Goal: Task Accomplishment & Management: Use online tool/utility

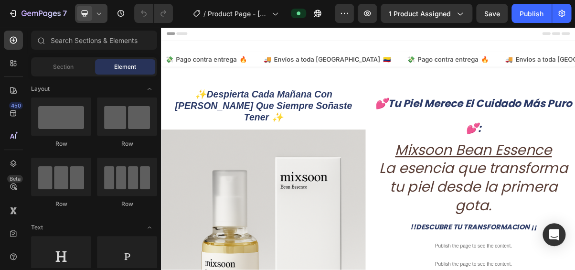
click at [103, 16] on div at bounding box center [91, 13] width 32 height 19
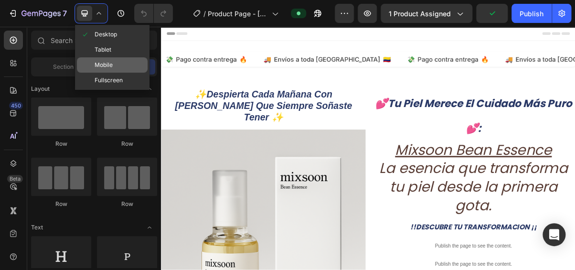
click at [119, 73] on div "Mobile" at bounding box center [112, 80] width 71 height 15
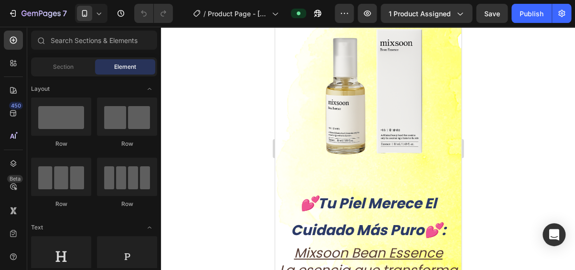
scroll to position [68, 0]
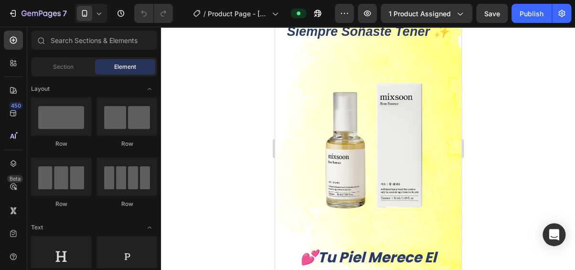
drag, startPoint x: 458, startPoint y: 52, endPoint x: 736, endPoint y: 87, distance: 280.4
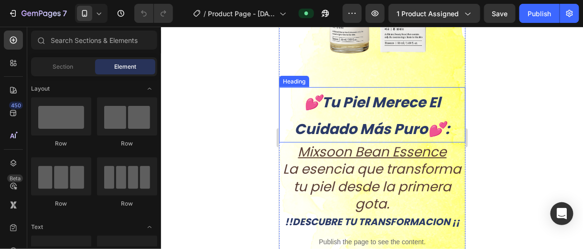
scroll to position [240, 0]
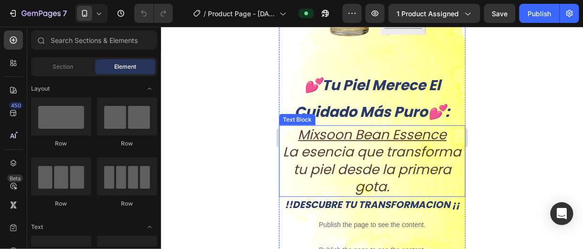
click at [406, 151] on icon "La esencia que transforma tu piel desde la primera gota." at bounding box center [372, 169] width 178 height 54
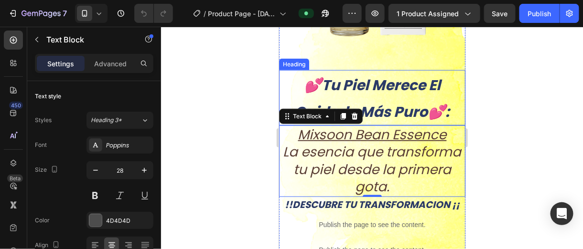
click at [402, 91] on h2 "💕tu piel merece el cuidado más puro💕:" at bounding box center [372, 97] width 186 height 55
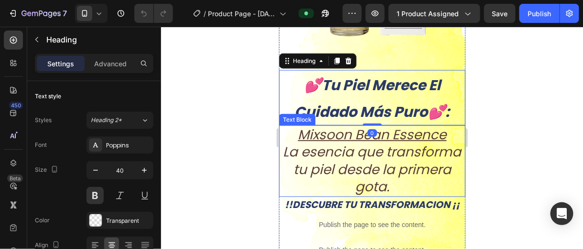
click at [401, 147] on icon "La esencia que transforma tu piel desde la primera gota." at bounding box center [372, 169] width 178 height 54
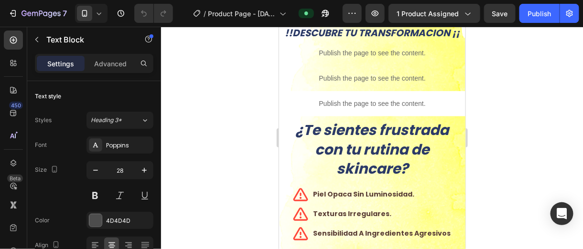
scroll to position [430, 0]
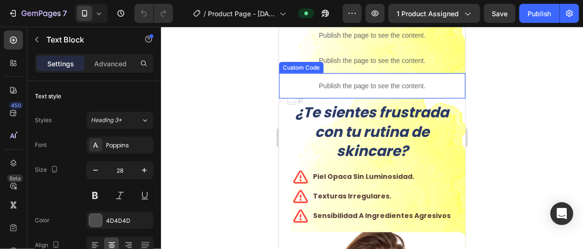
click at [438, 81] on p "Publish the page to see the content." at bounding box center [372, 86] width 186 height 10
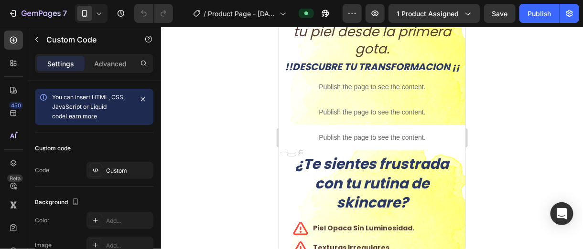
scroll to position [382, 0]
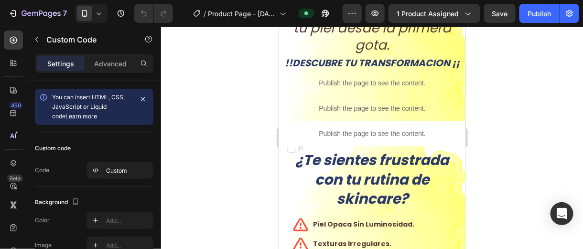
click at [440, 129] on p "Publish the page to see the content." at bounding box center [372, 134] width 186 height 10
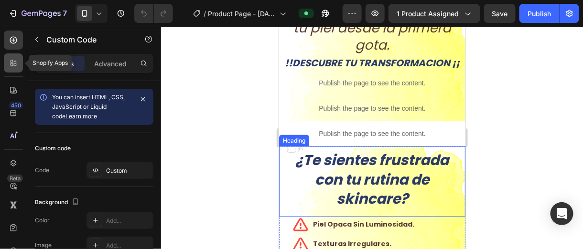
click at [12, 66] on icon at bounding box center [14, 63] width 10 height 10
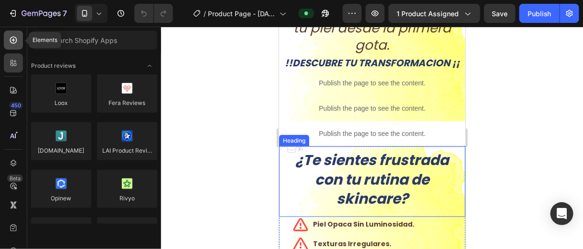
click at [11, 46] on div at bounding box center [13, 40] width 19 height 19
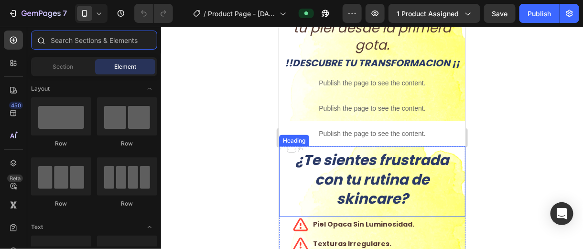
click at [82, 45] on input "text" at bounding box center [94, 40] width 126 height 19
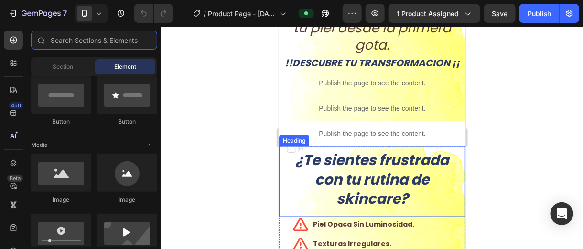
scroll to position [191, 0]
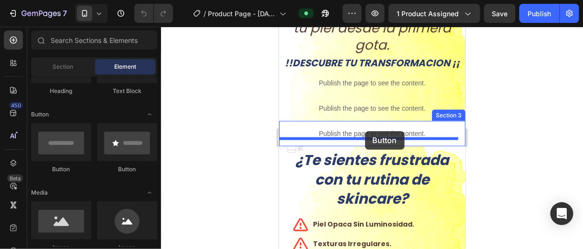
drag, startPoint x: 344, startPoint y: 171, endPoint x: 365, endPoint y: 131, distance: 44.7
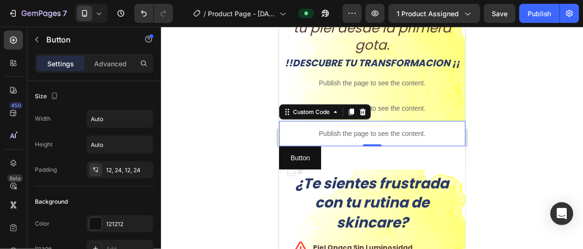
click at [421, 129] on p "Publish the page to see the content." at bounding box center [372, 134] width 186 height 10
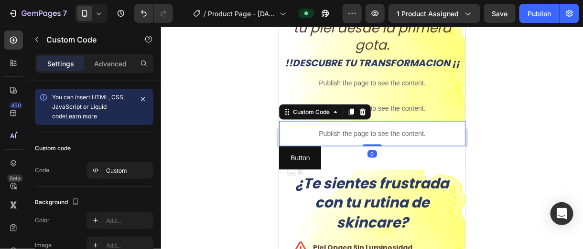
click at [404, 129] on p "Publish the page to see the content." at bounding box center [372, 134] width 186 height 10
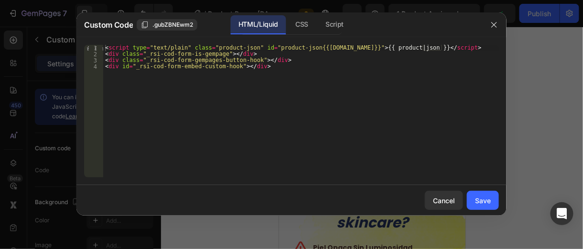
type textarea "<div class="_rsi-cod-form-gempages-button-hook"></div>"
drag, startPoint x: 145, startPoint y: 63, endPoint x: 258, endPoint y: 62, distance: 113.3
click at [258, 62] on div "< script type = "text/plain" class = "product-json" id = "product-json{{[DOMAIN…" at bounding box center [301, 117] width 396 height 145
click at [494, 29] on button "button" at bounding box center [493, 24] width 15 height 15
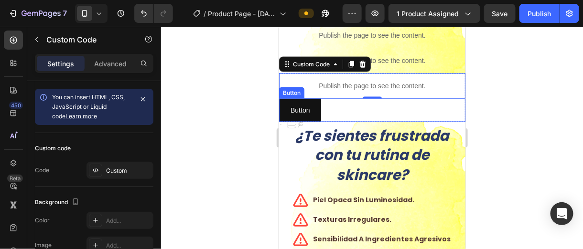
scroll to position [478, 0]
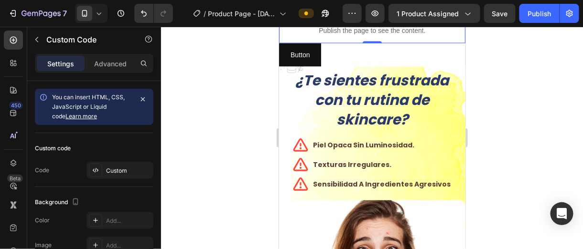
click at [501, 111] on div at bounding box center [372, 138] width 422 height 223
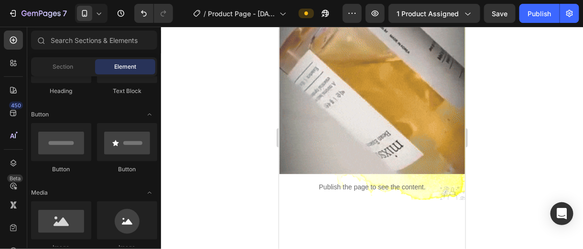
scroll to position [1290, 0]
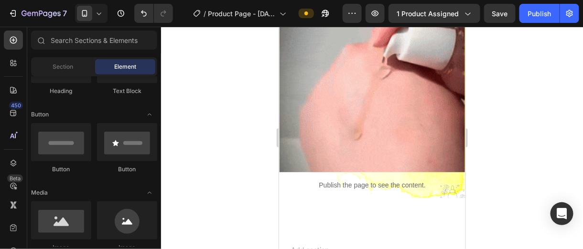
drag, startPoint x: 363, startPoint y: 161, endPoint x: 388, endPoint y: 162, distance: 24.9
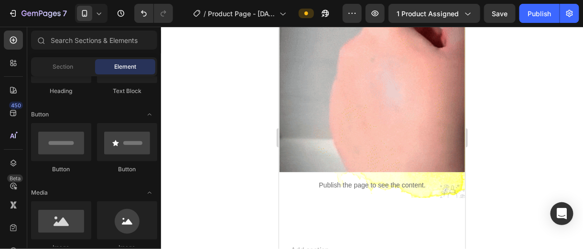
drag, startPoint x: 389, startPoint y: 160, endPoint x: 364, endPoint y: 164, distance: 25.7
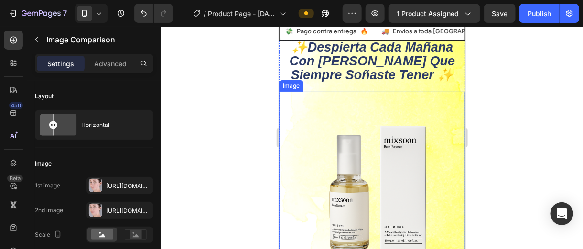
scroll to position [48, 0]
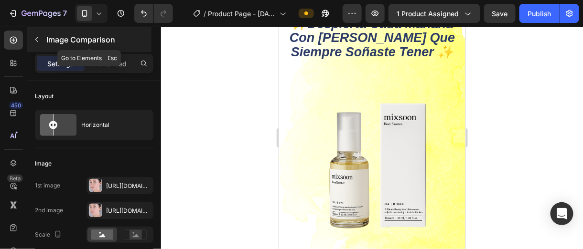
click at [60, 41] on p "Image Comparison" at bounding box center [97, 39] width 103 height 11
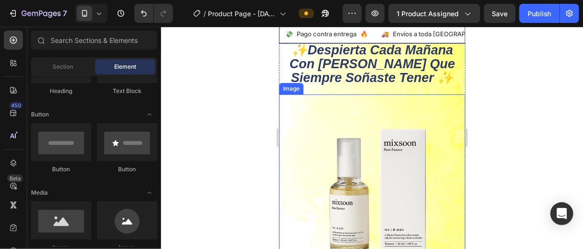
scroll to position [0, 0]
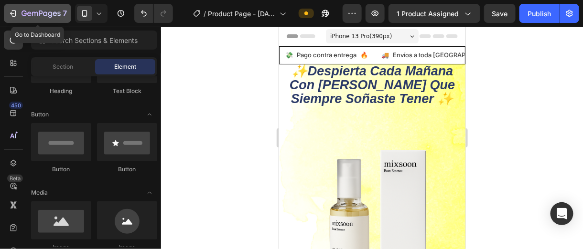
click at [10, 17] on icon "button" at bounding box center [13, 14] width 10 height 10
